Goal: Navigation & Orientation: Go to known website

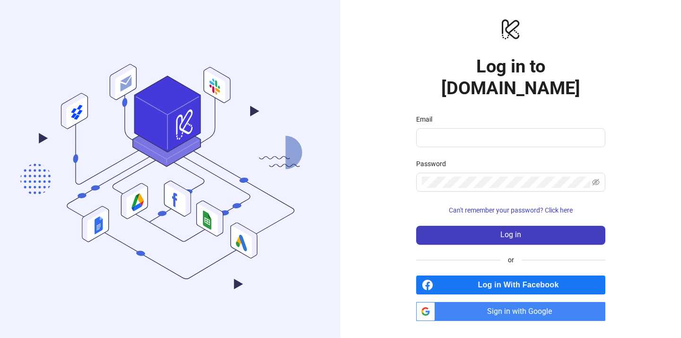
click at [533, 80] on h1 "Log in to [DOMAIN_NAME]" at bounding box center [510, 76] width 189 height 43
click at [105, 173] on icon ".cls-1,.cls-11,.cls-2,.cls-9{fill:none;}.cls-10,.cls-2,.cls-7,.cls-8{stroke:#31…" at bounding box center [170, 169] width 340 height 318
